Goal: Find specific page/section: Find specific page/section

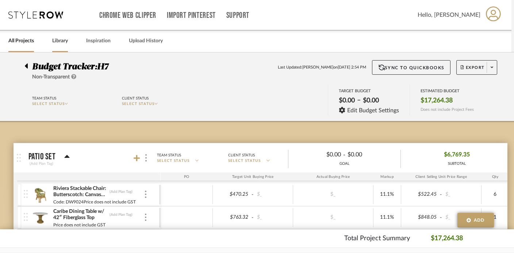
scroll to position [0, 3]
click at [58, 44] on link "Library" at bounding box center [60, 41] width 16 height 10
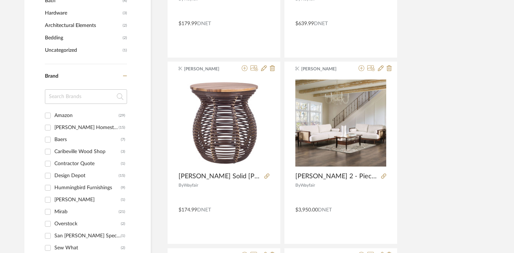
scroll to position [452, 3]
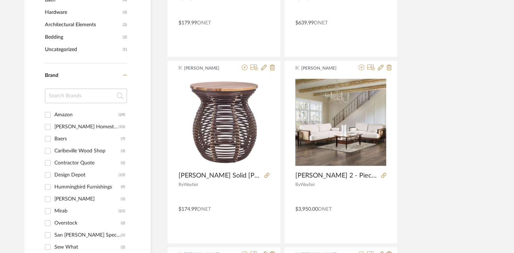
click at [64, 213] on div "Mirab" at bounding box center [86, 212] width 64 height 12
click at [54, 213] on input "Mirab (21)" at bounding box center [48, 212] width 12 height 12
checkbox input "true"
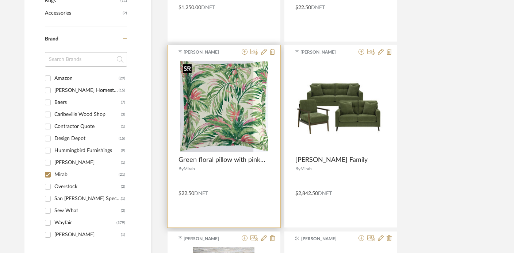
click at [240, 118] on img "0" at bounding box center [224, 106] width 88 height 91
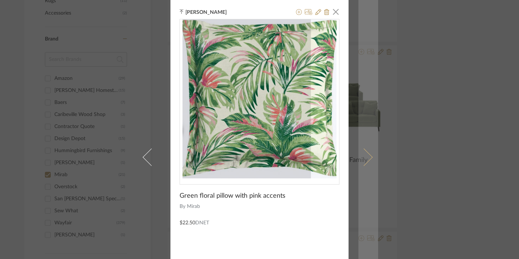
click at [368, 56] on link at bounding box center [369, 157] width 20 height 314
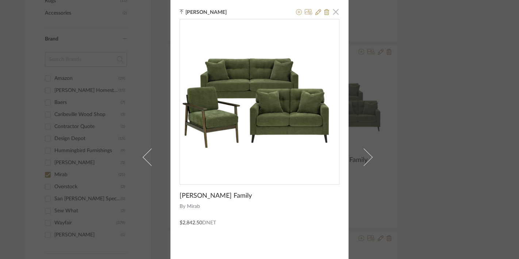
click at [329, 11] on span "button" at bounding box center [336, 11] width 15 height 15
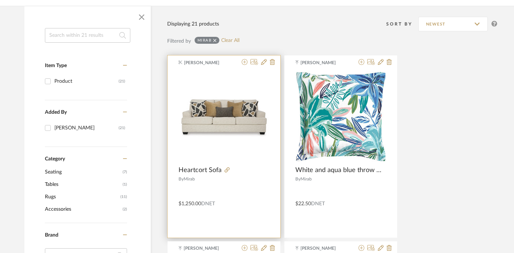
click at [231, 108] on img "0" at bounding box center [224, 117] width 91 height 40
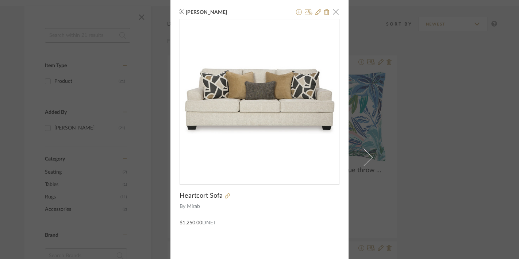
click at [335, 13] on span "button" at bounding box center [336, 11] width 15 height 15
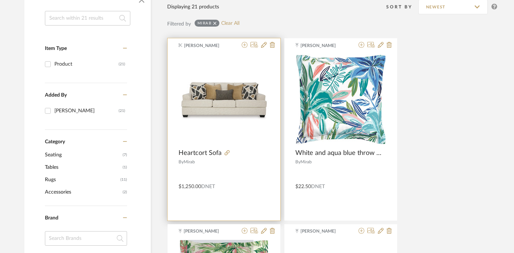
scroll to position [0, 3]
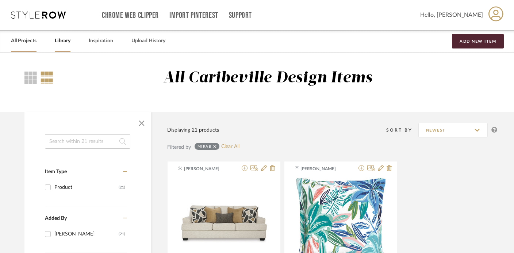
click at [30, 44] on link "All Projects" at bounding box center [24, 41] width 26 height 10
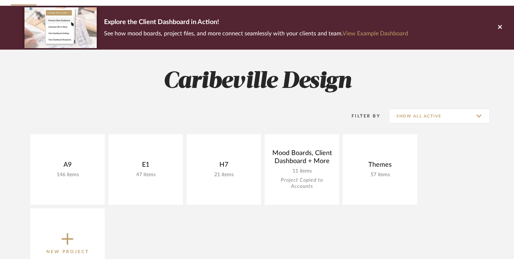
scroll to position [51, 0]
